Goal: Check status: Check status

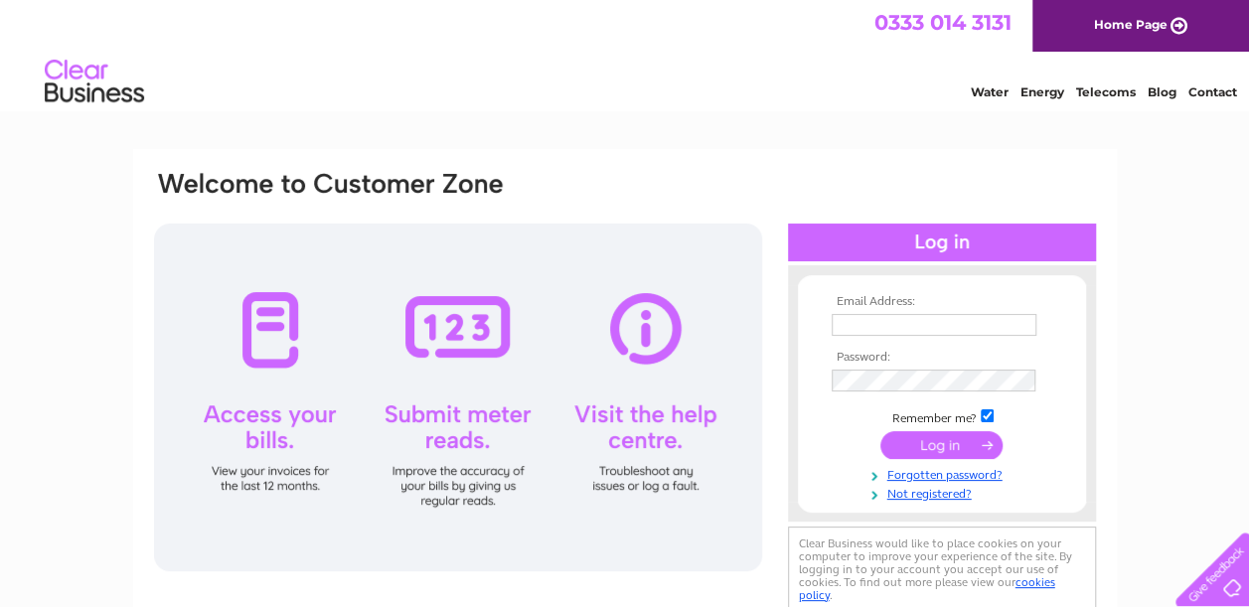
type input "erg.otb@outlook.com"
click at [928, 438] on input "submit" at bounding box center [942, 445] width 122 height 28
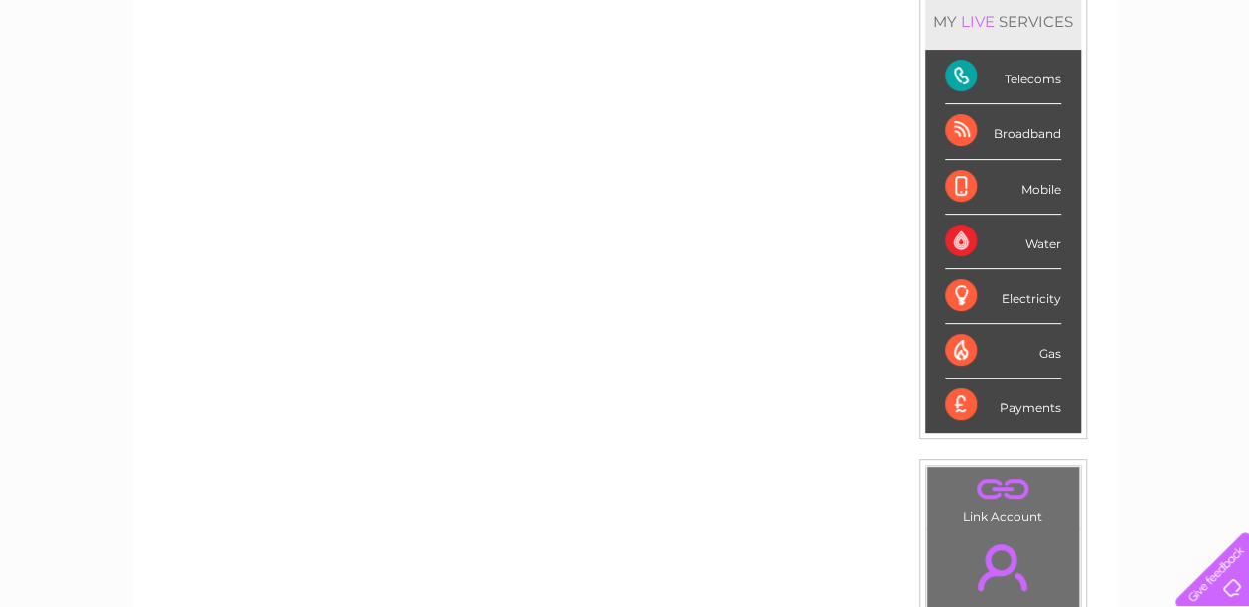
scroll to position [273, 0]
click at [1119, 412] on div "My Clear Business Login Details My Details My Preferences Link Account My Accou…" at bounding box center [624, 434] width 1249 height 1117
click at [1018, 76] on div "Telecoms" at bounding box center [1003, 78] width 116 height 55
click at [1020, 78] on div "Telecoms" at bounding box center [1003, 78] width 116 height 55
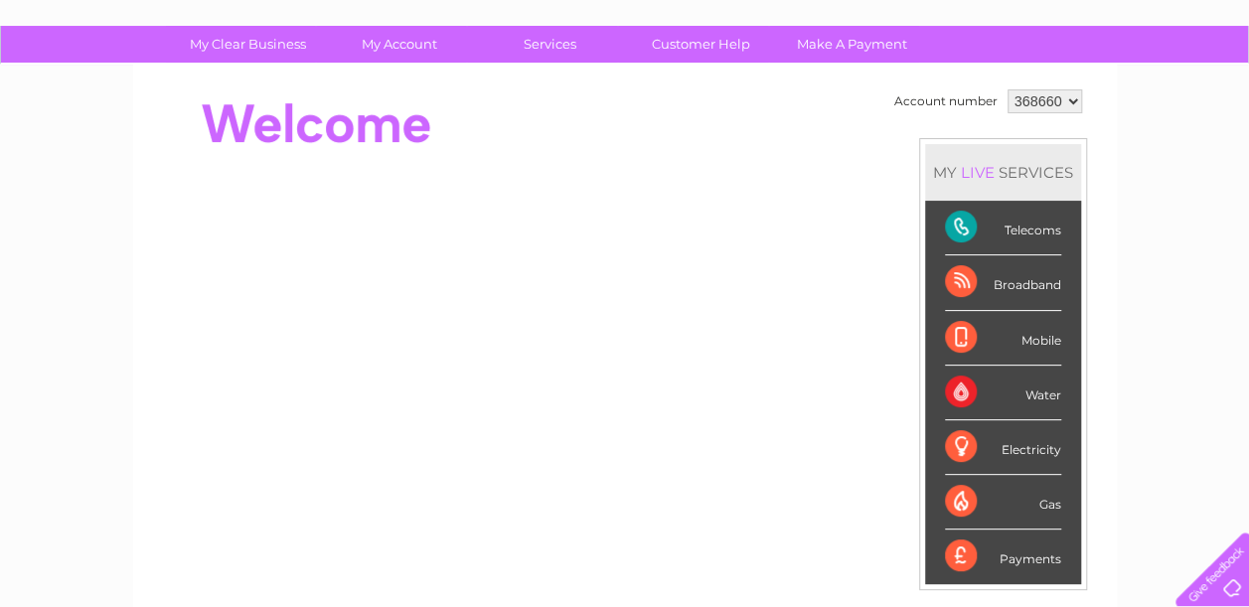
scroll to position [115, 0]
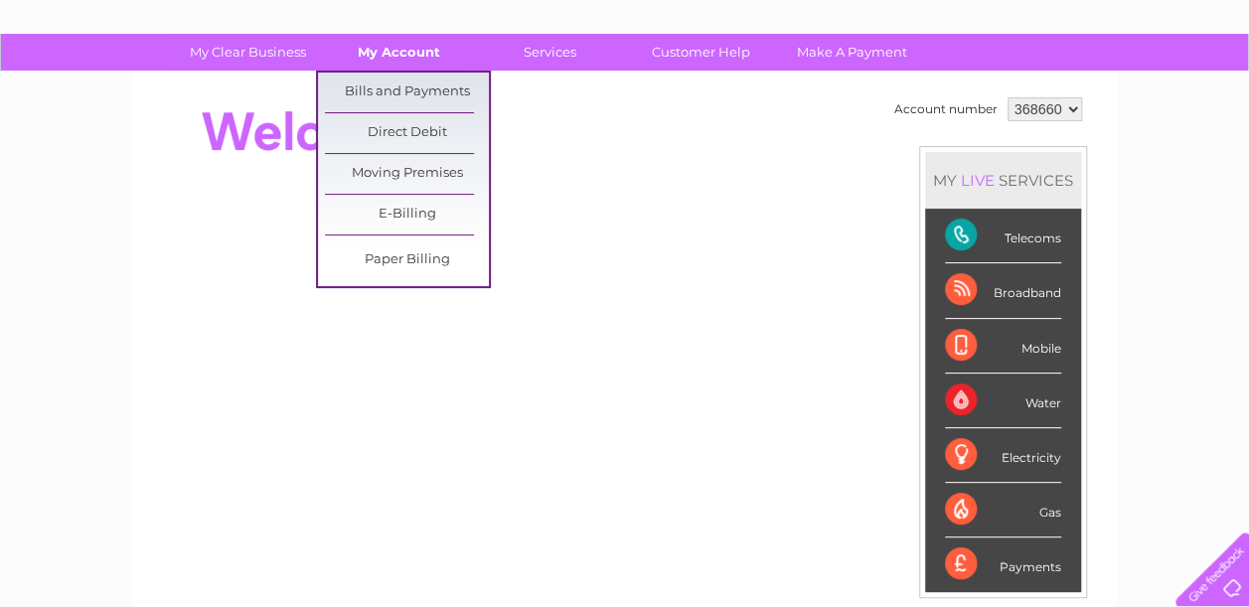
click at [409, 45] on link "My Account" at bounding box center [399, 52] width 164 height 37
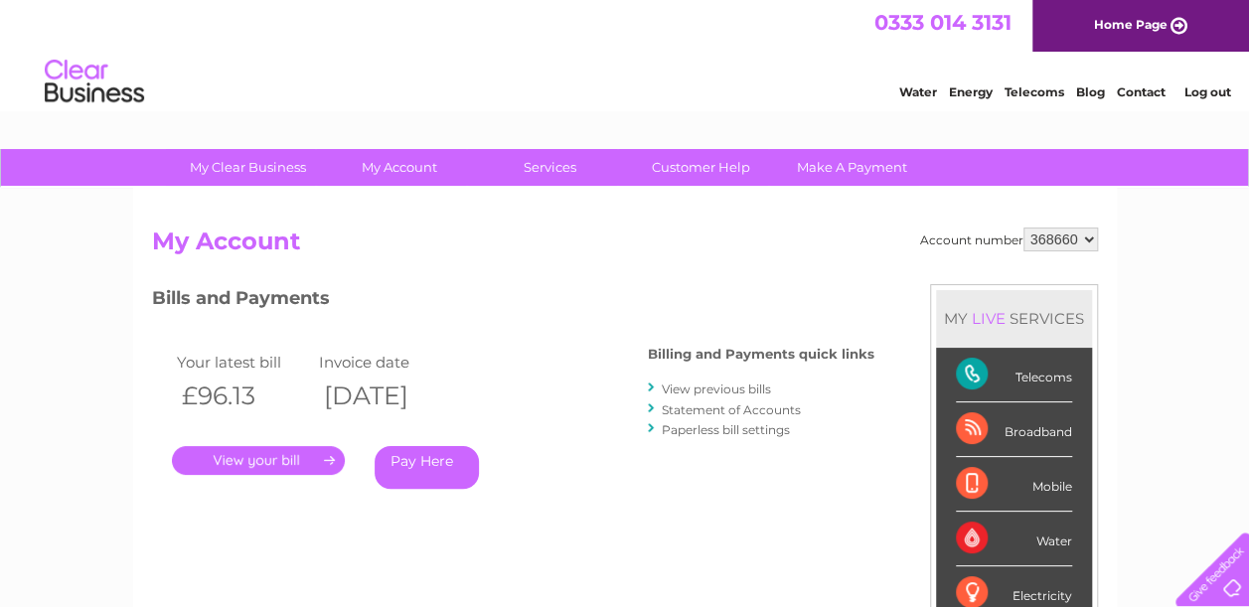
click at [279, 453] on link "." at bounding box center [258, 460] width 173 height 29
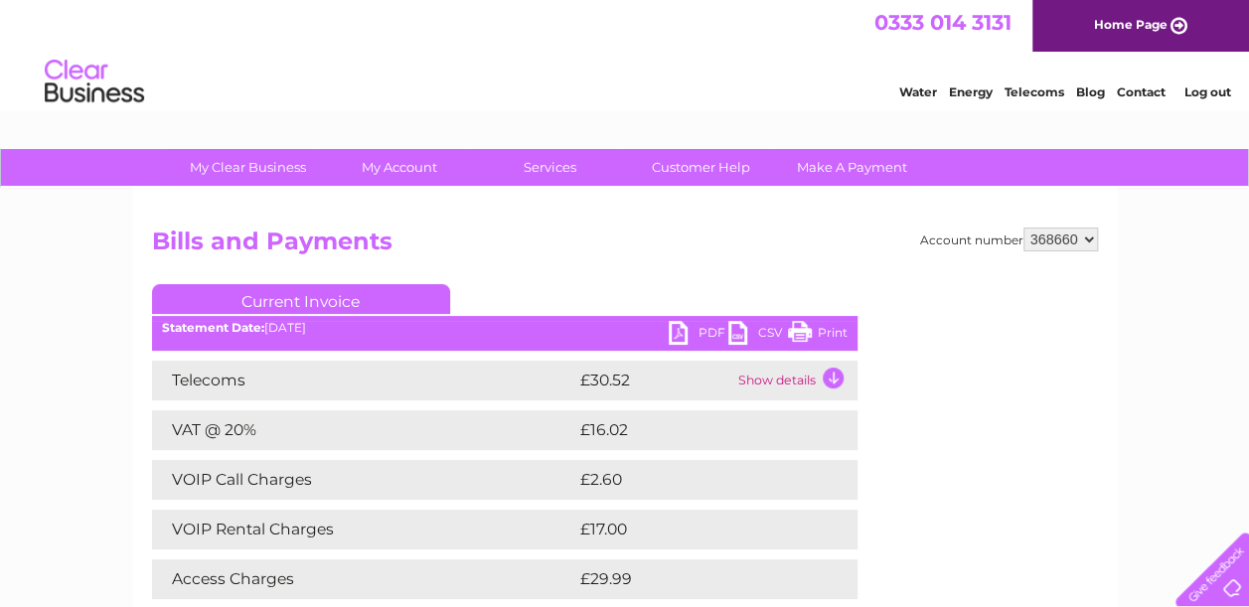
click at [1210, 93] on link "Log out" at bounding box center [1207, 91] width 47 height 15
